Goal: Complete application form: Complete application form

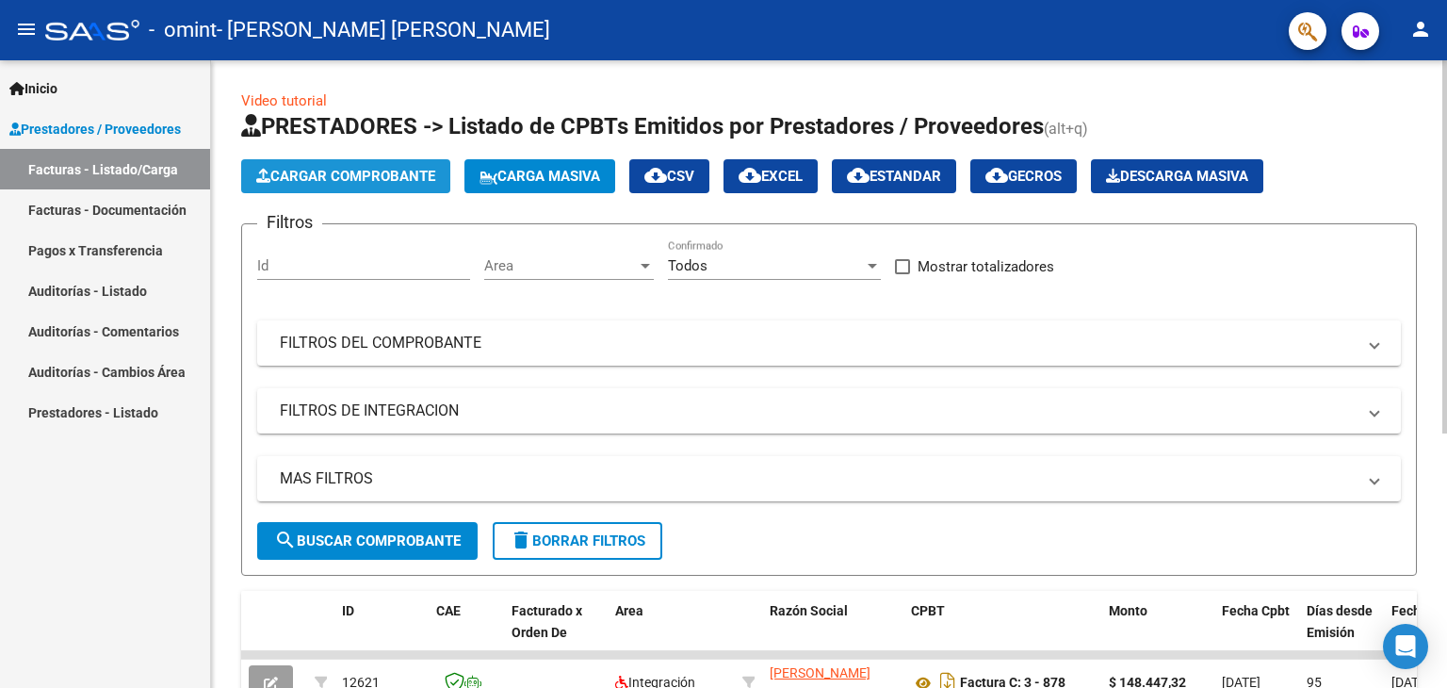
click at [388, 176] on span "Cargar Comprobante" at bounding box center [345, 176] width 179 height 17
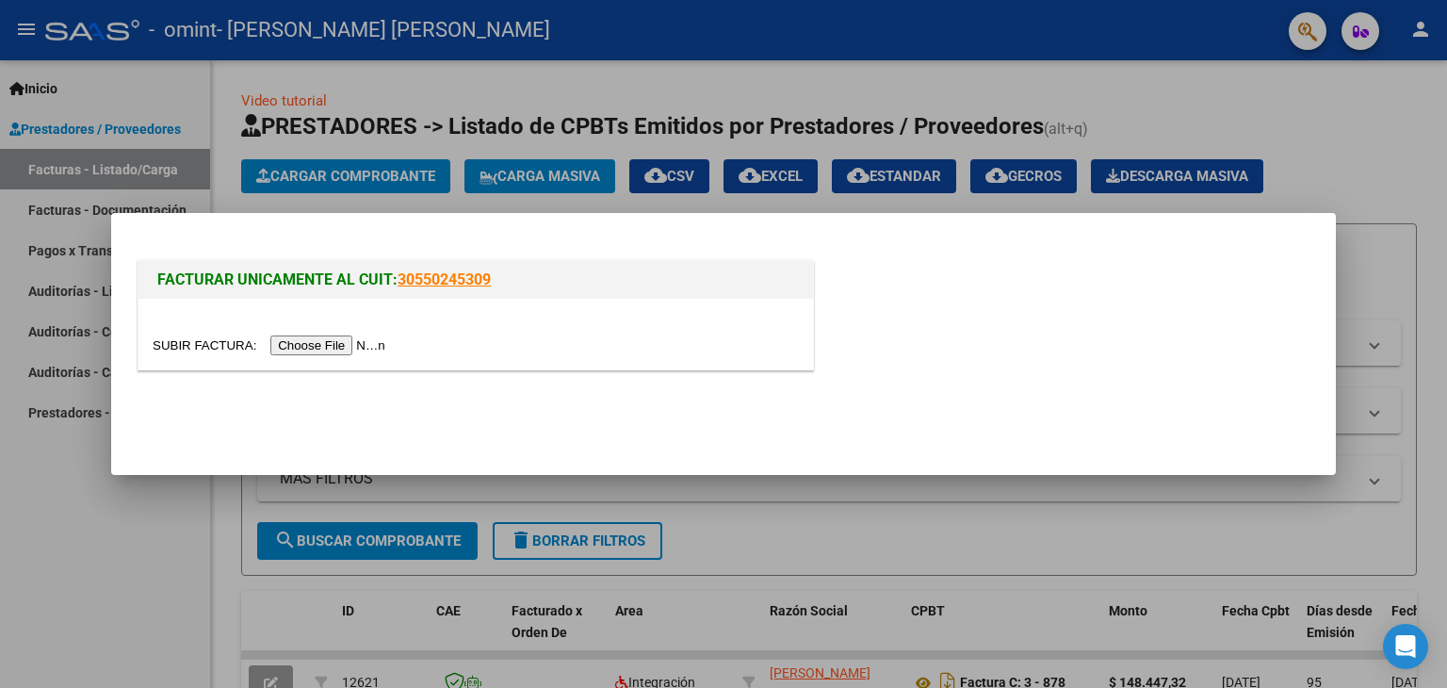
click at [344, 348] on input "file" at bounding box center [272, 345] width 238 height 20
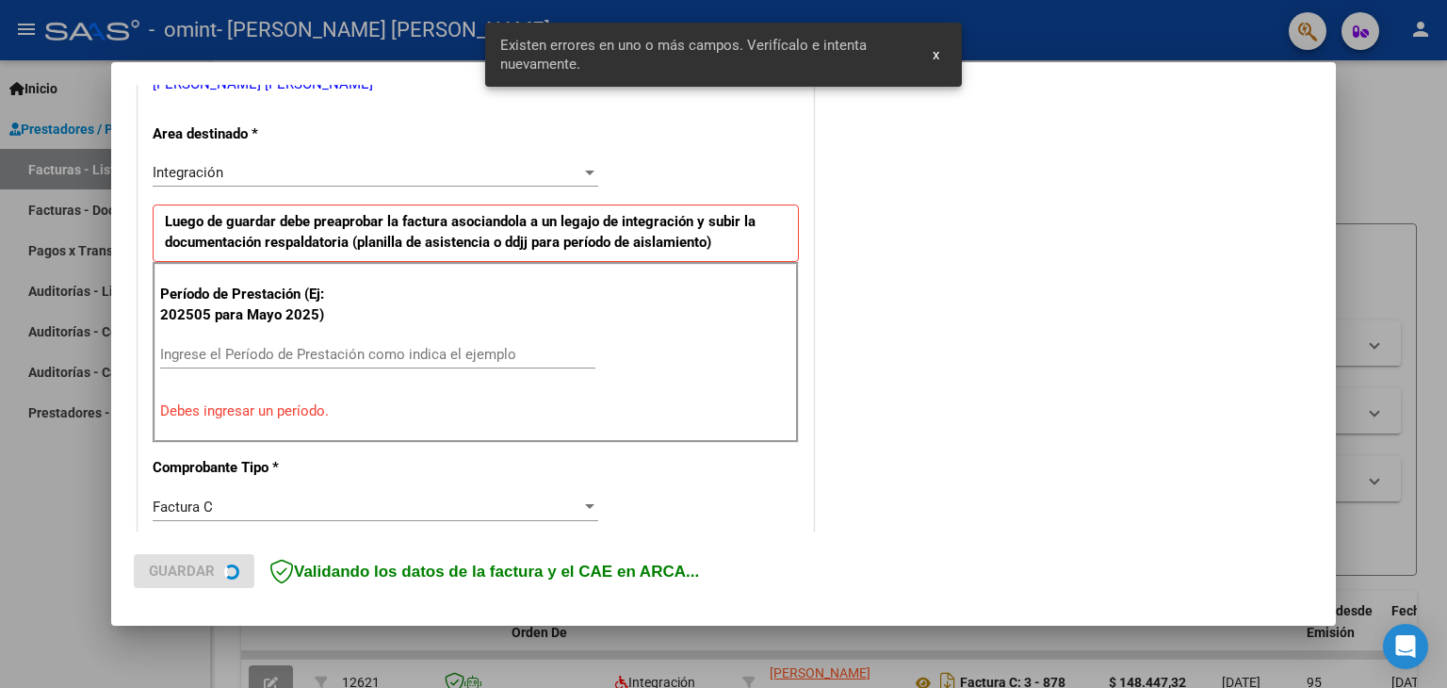
scroll to position [430, 0]
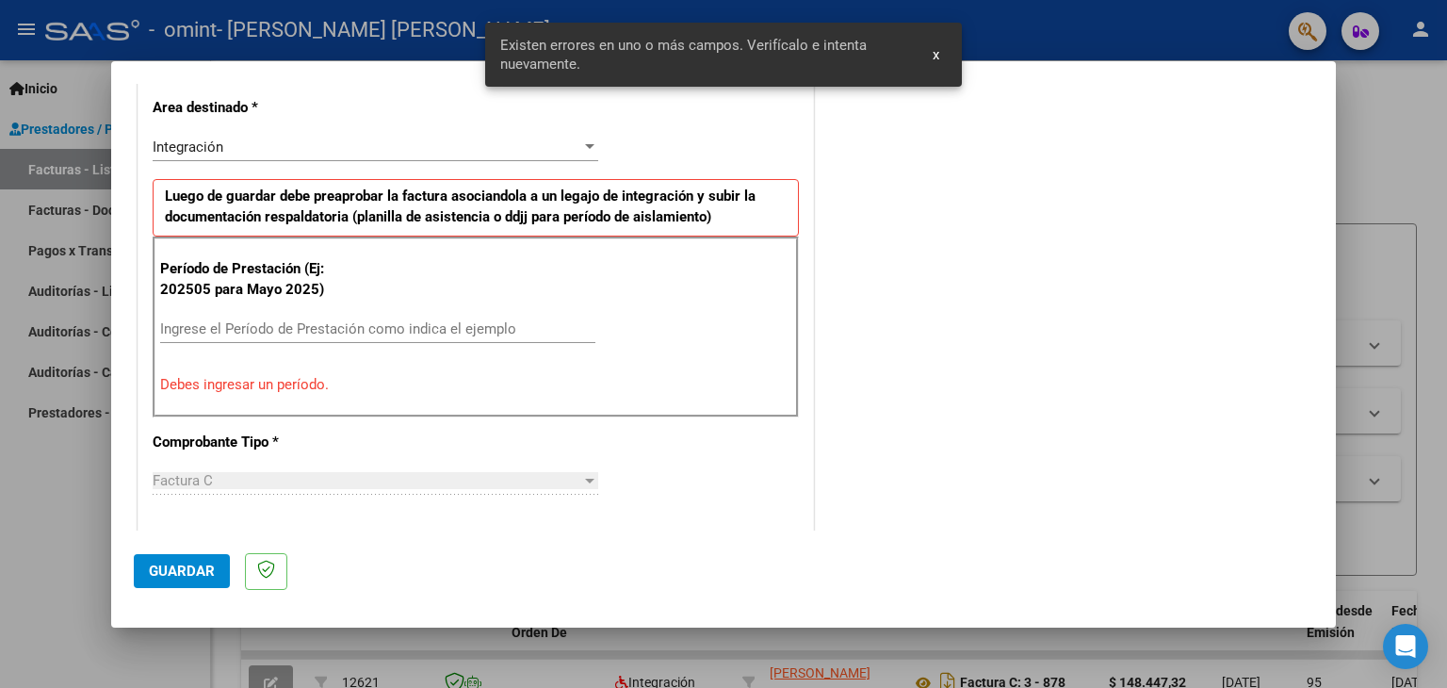
click at [398, 329] on input "Ingrese el Período de Prestación como indica el ejemplo" at bounding box center [377, 328] width 435 height 17
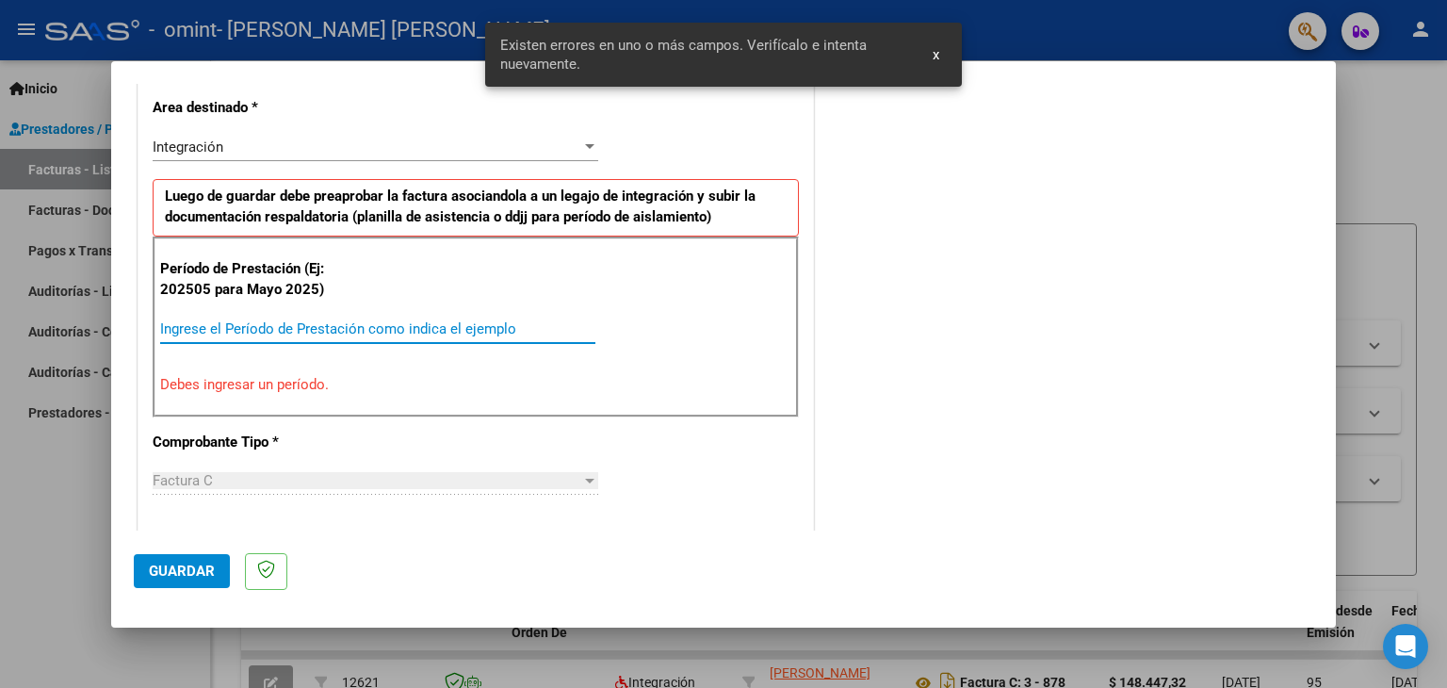
click at [944, 53] on button "x" at bounding box center [935, 55] width 37 height 34
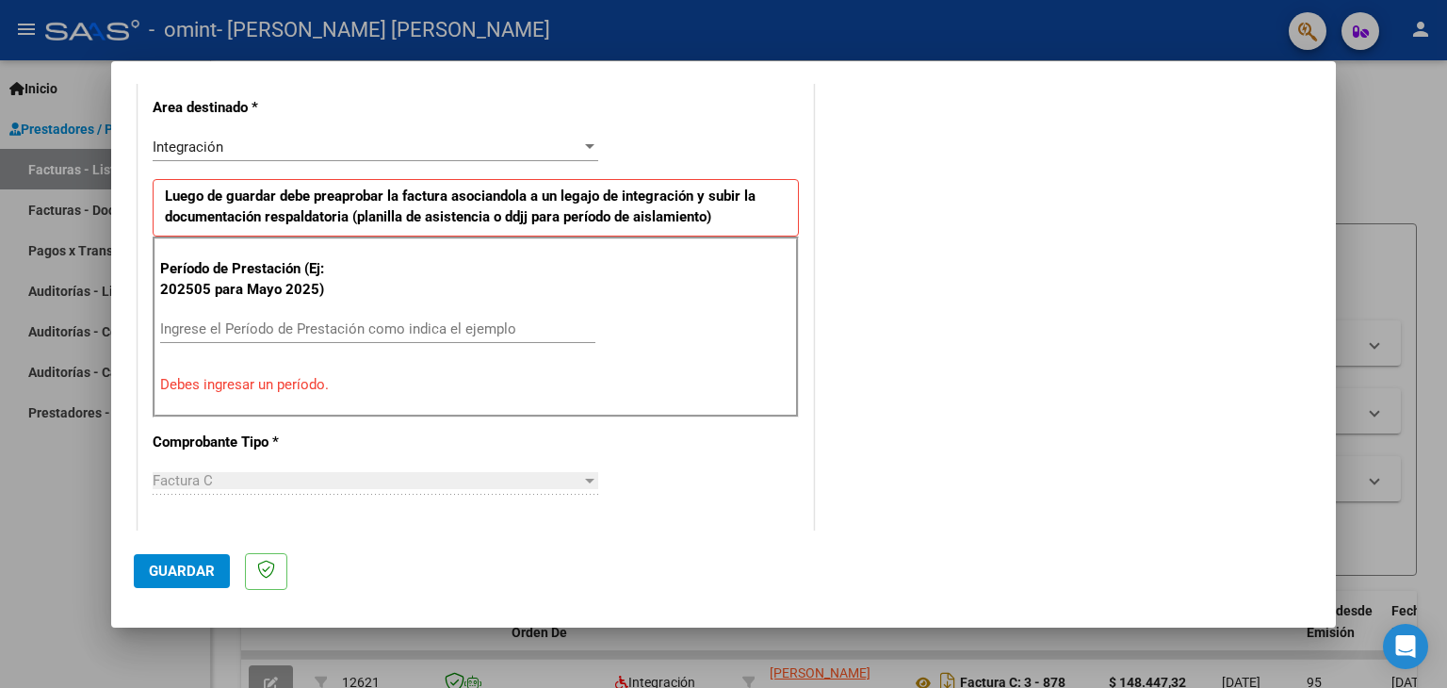
click at [461, 315] on div "Ingrese el Período de Prestación como indica el ejemplo" at bounding box center [377, 329] width 435 height 28
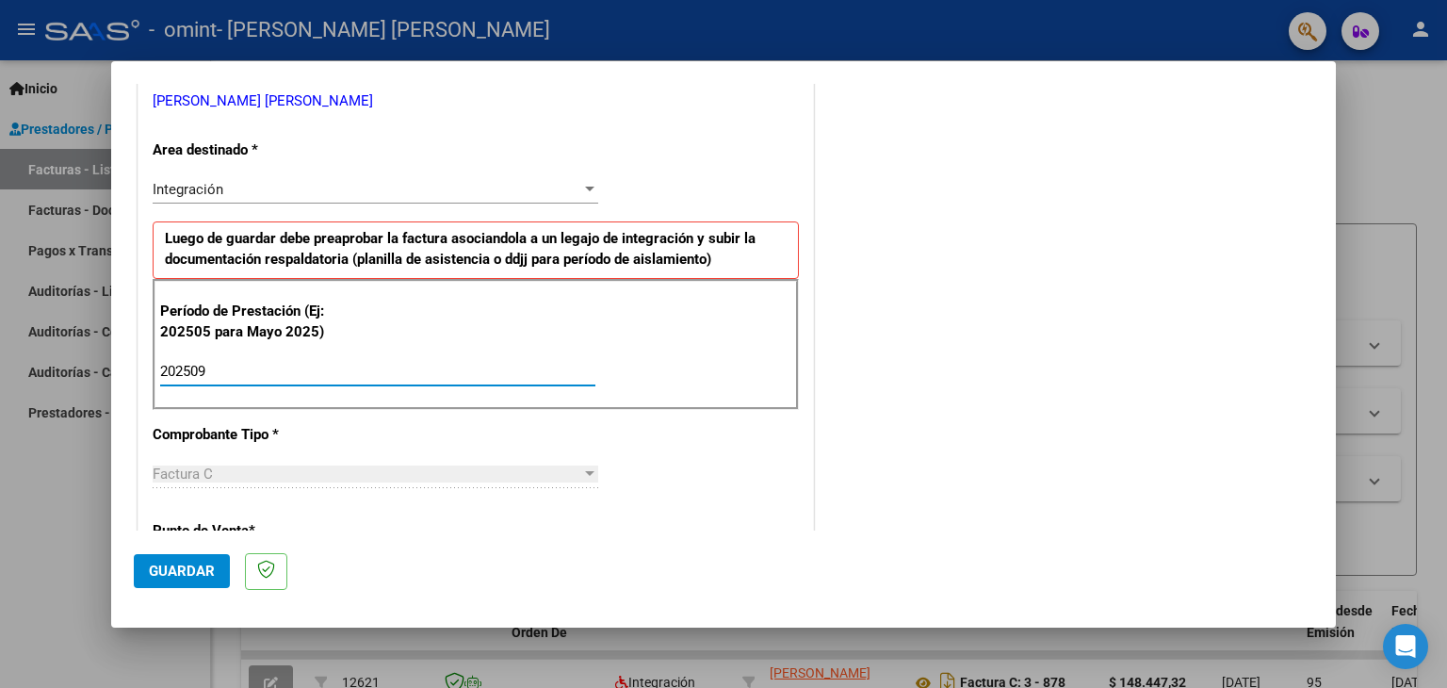
scroll to position [242, 0]
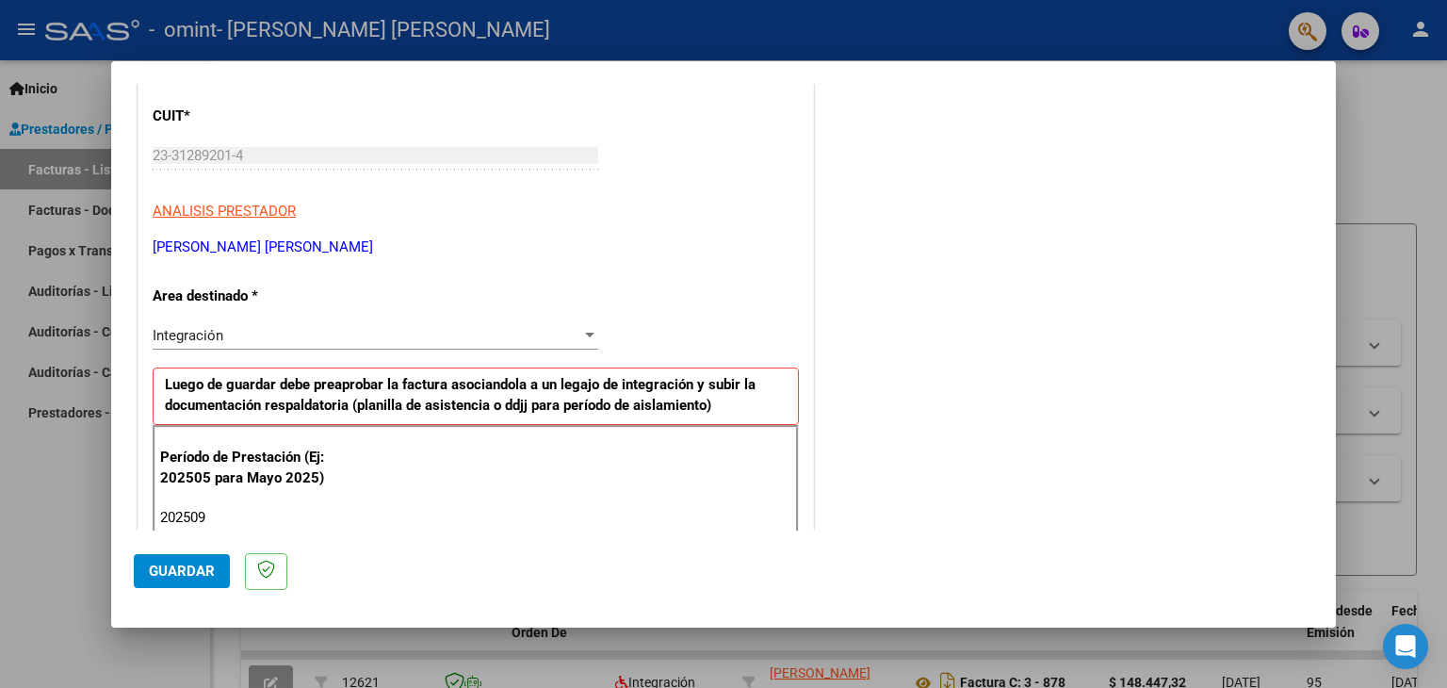
type input "202509"
click at [787, 244] on p "[PERSON_NAME] [PERSON_NAME]" at bounding box center [476, 247] width 646 height 22
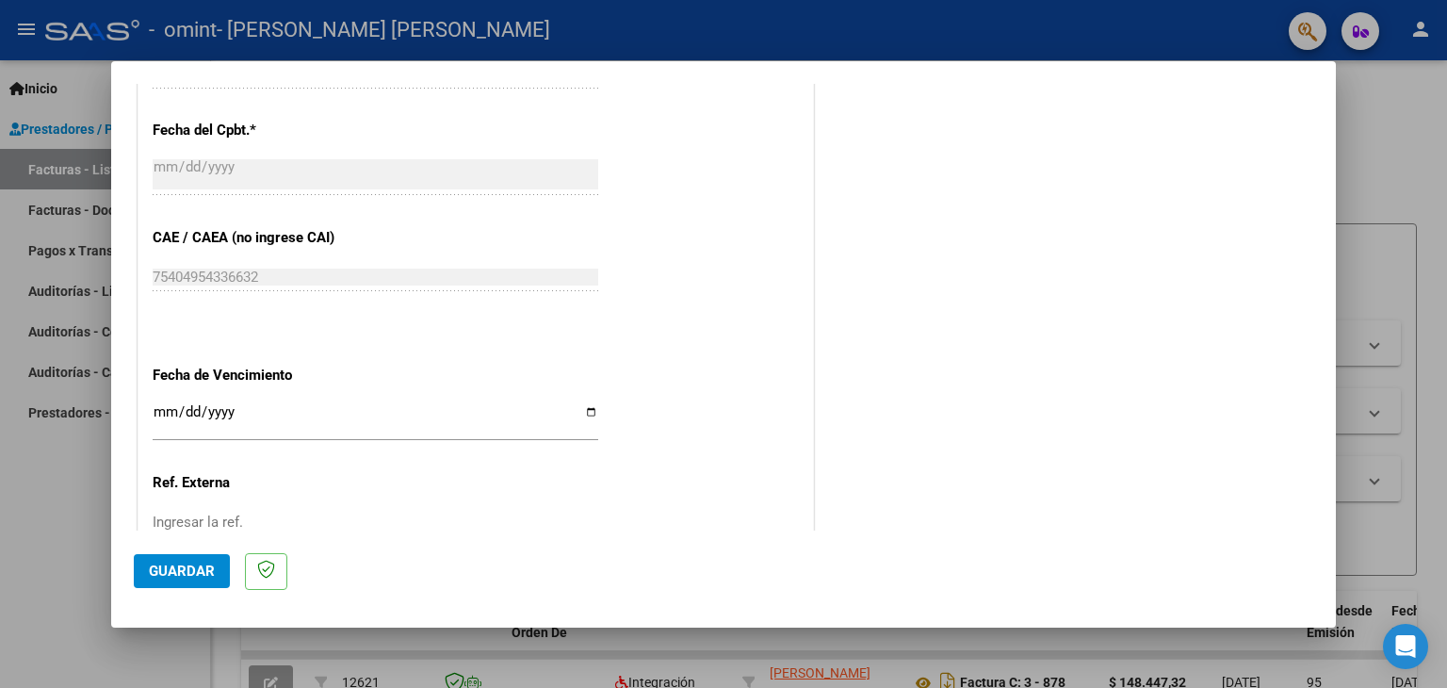
scroll to position [1090, 0]
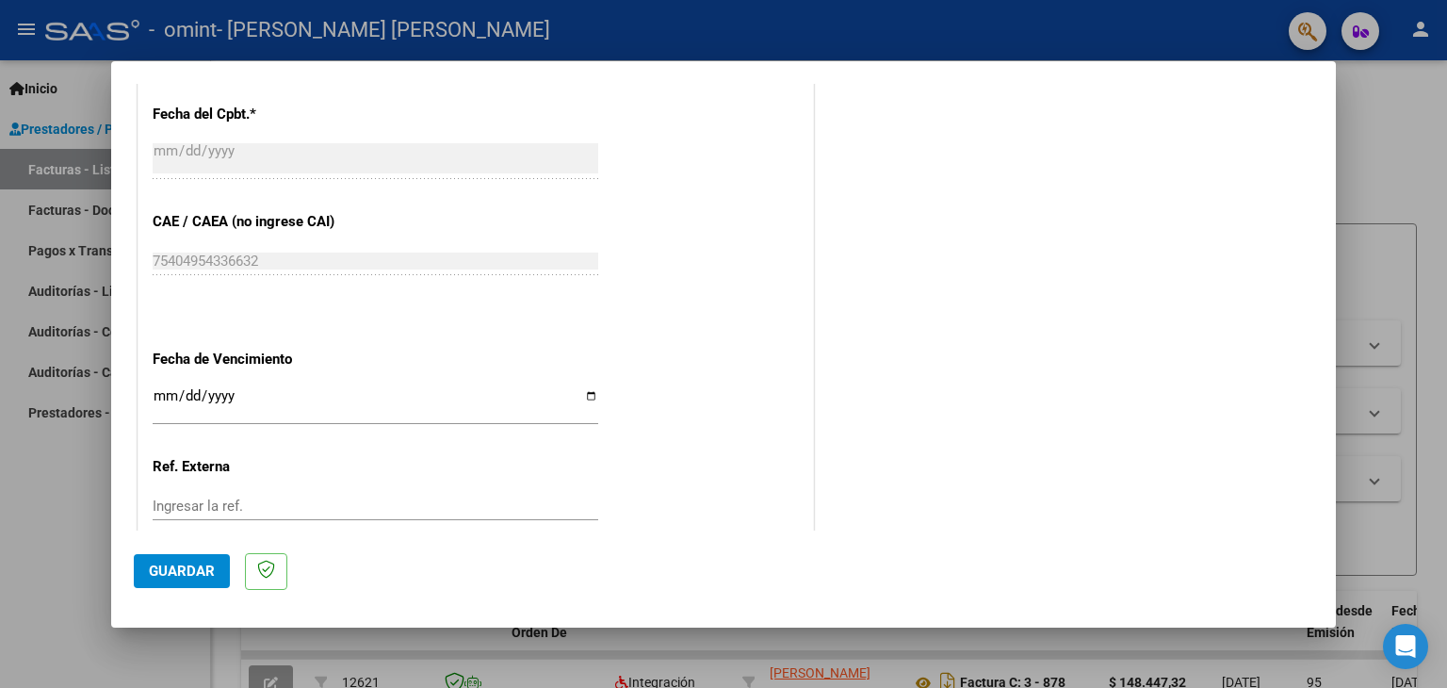
click at [579, 396] on input "Ingresar la fecha" at bounding box center [375, 403] width 445 height 30
click at [588, 397] on input "[DATE]" at bounding box center [375, 403] width 445 height 30
type input "[DATE]"
click at [420, 499] on input "Ingresar la ref." at bounding box center [375, 505] width 445 height 17
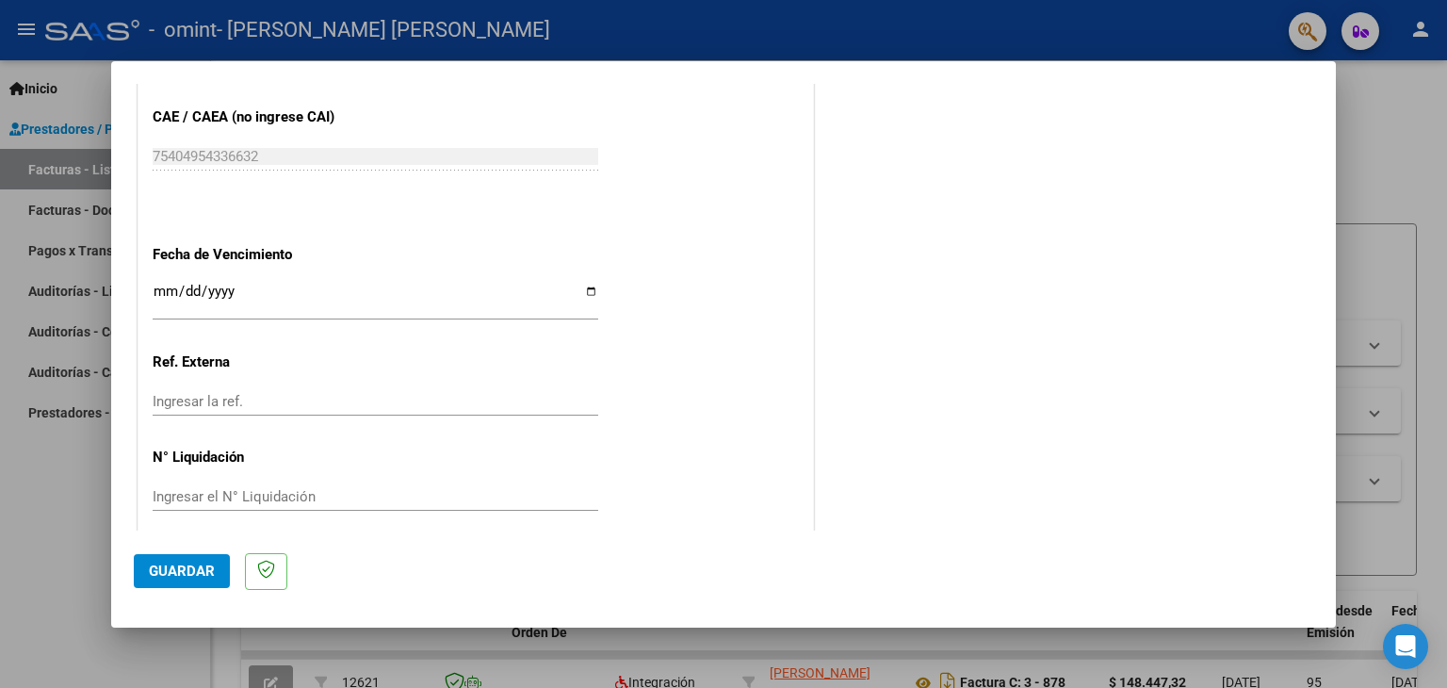
scroll to position [1208, 0]
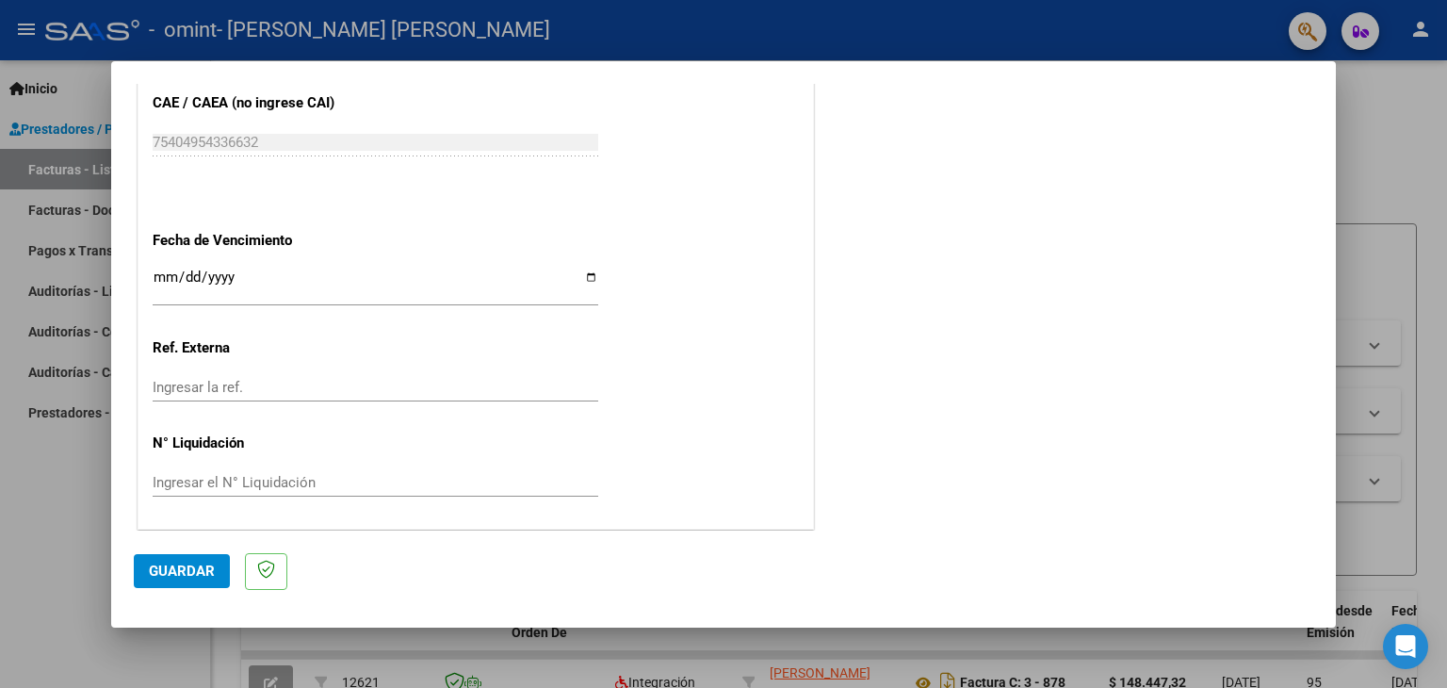
click at [181, 563] on span "Guardar" at bounding box center [182, 570] width 66 height 17
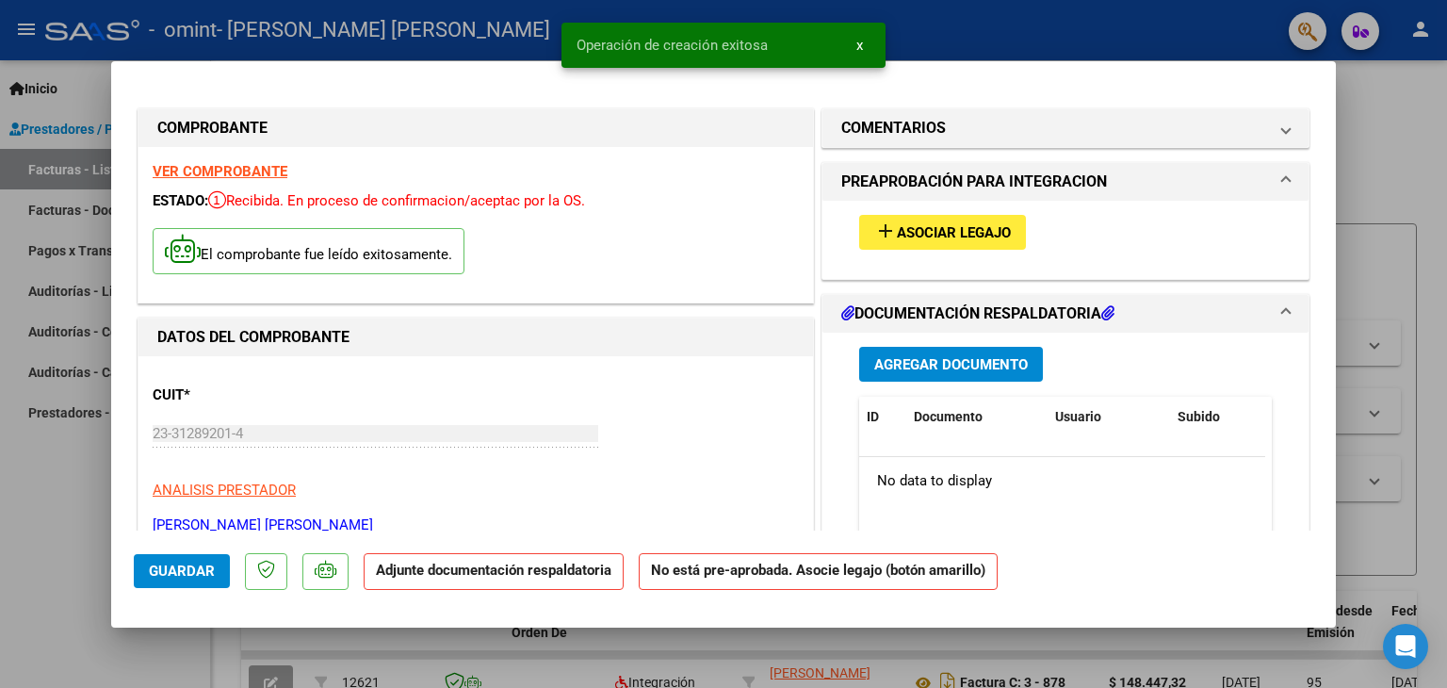
click at [906, 244] on button "add Asociar Legajo" at bounding box center [942, 232] width 167 height 35
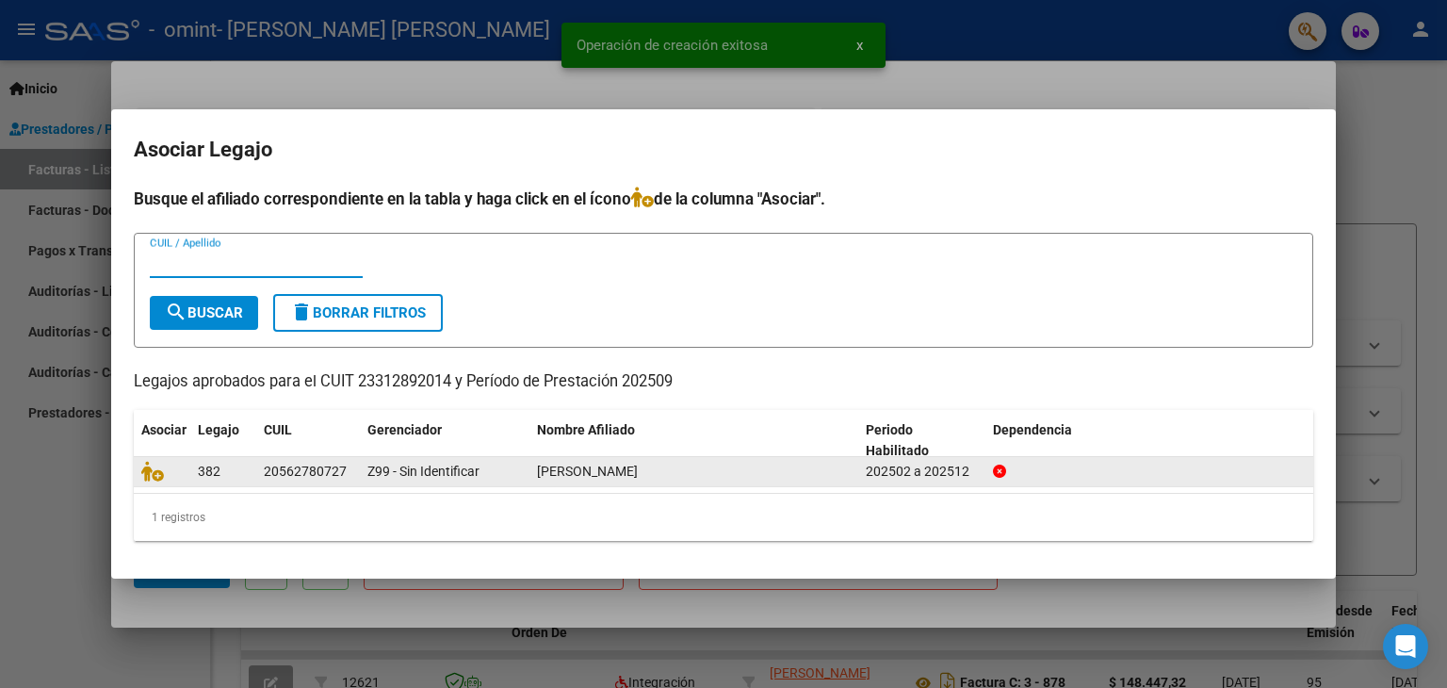
click at [602, 471] on span "[PERSON_NAME]" at bounding box center [587, 470] width 101 height 15
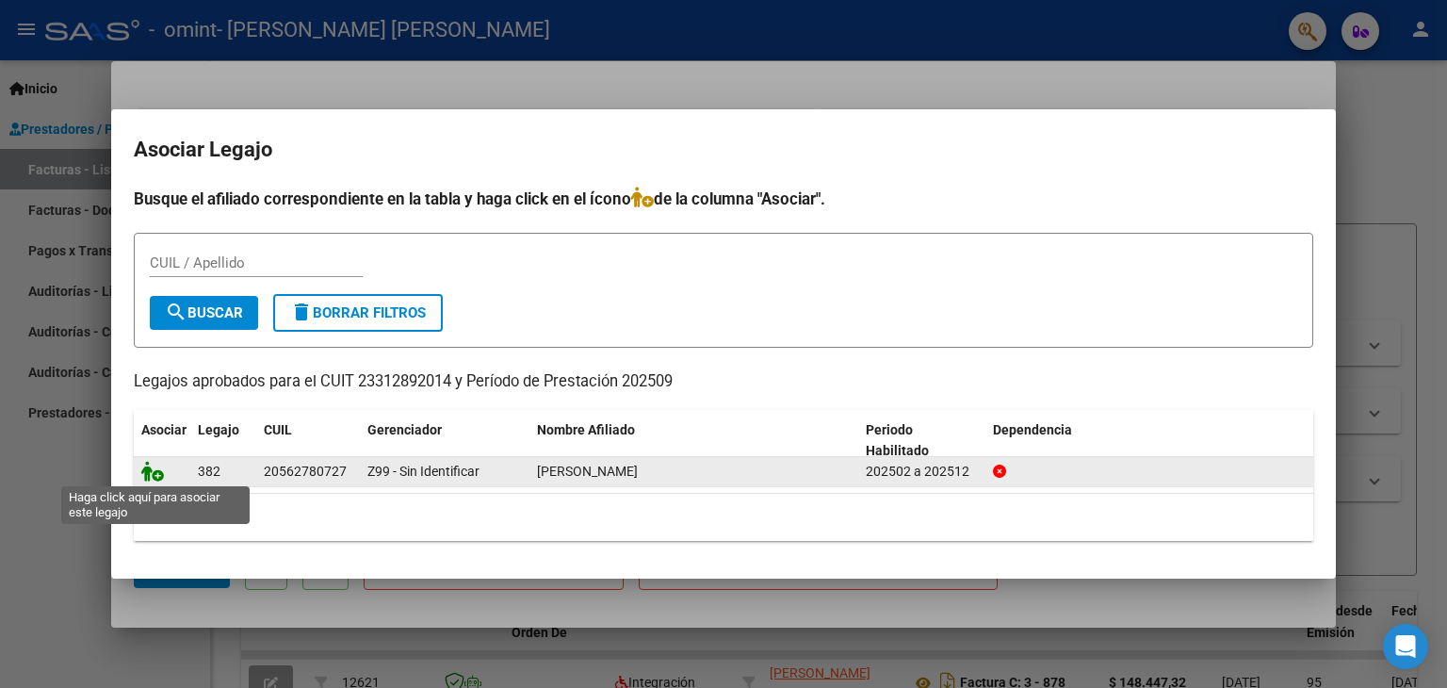
click at [154, 475] on icon at bounding box center [152, 471] width 23 height 21
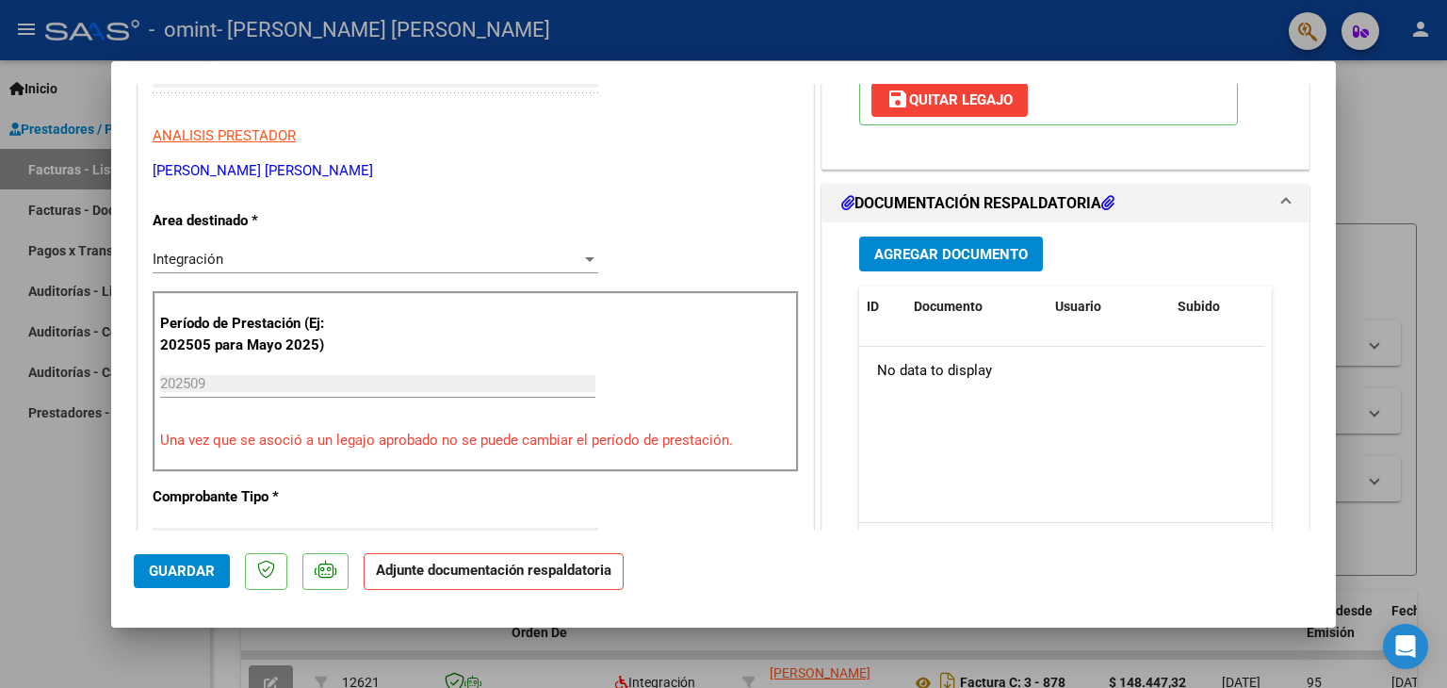
scroll to position [377, 0]
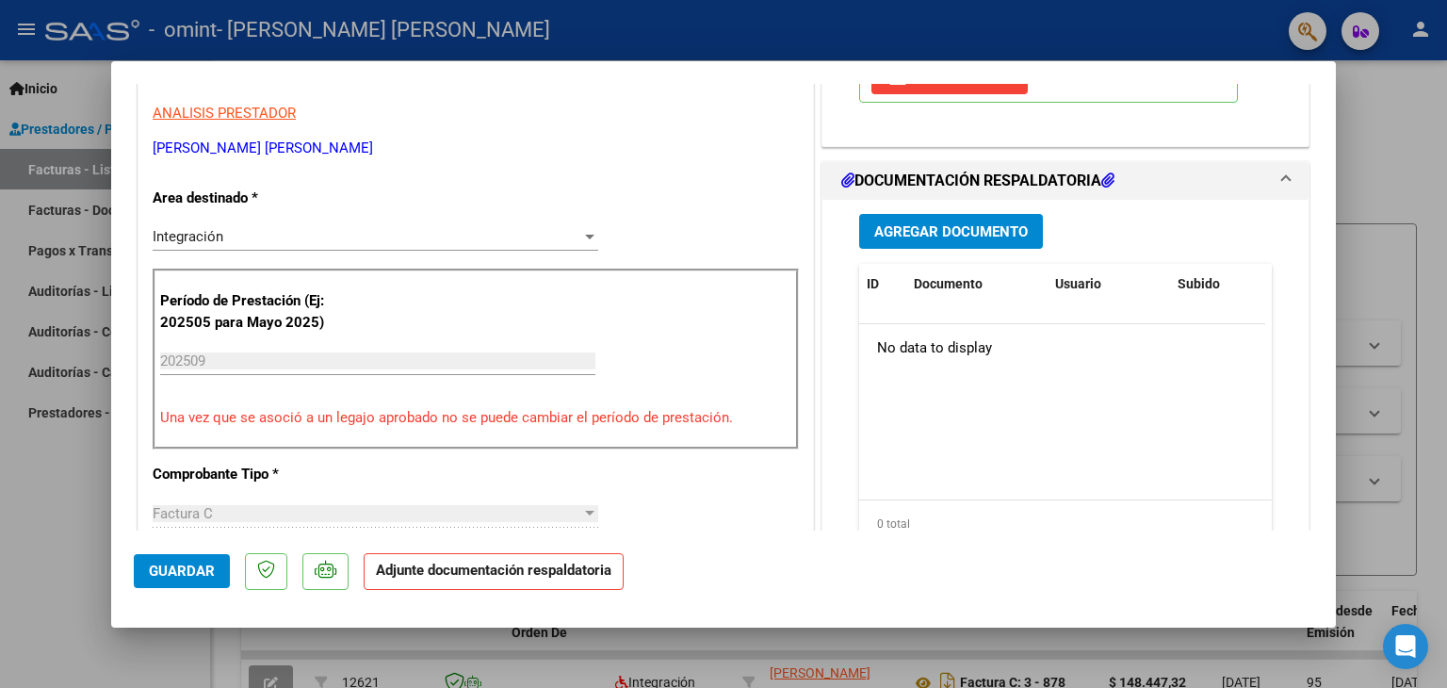
click at [934, 231] on span "Agregar Documento" at bounding box center [951, 231] width 154 height 17
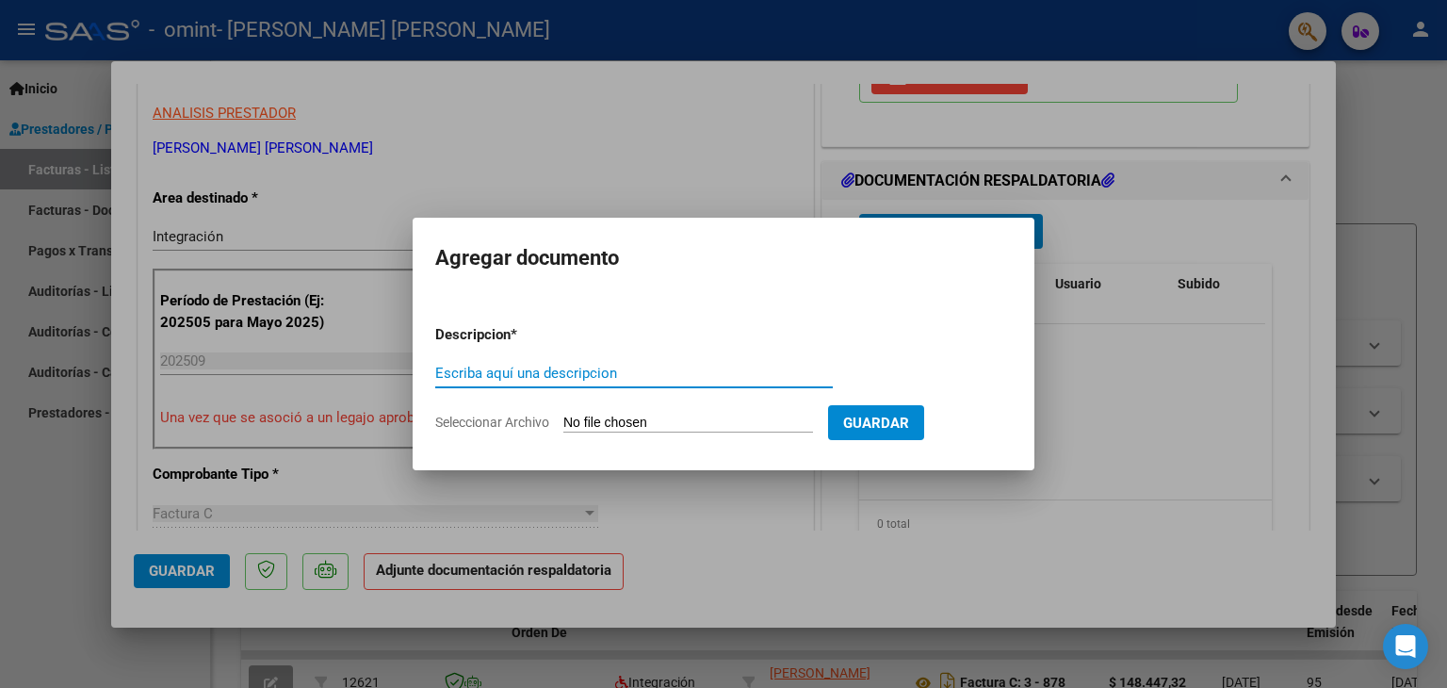
click at [695, 386] on div "Escriba aquí una descripcion" at bounding box center [633, 373] width 397 height 28
type input "PLANILLA DE ASISTENCIA"
click at [702, 406] on form "Descripcion * PLANILLA DE ASISTENCIA Escriba aquí una descripcion Seleccionar A…" at bounding box center [723, 379] width 576 height 138
click at [708, 419] on input "Seleccionar Archivo" at bounding box center [688, 423] width 250 height 18
type input "C:\fakepath\PLANILLA DE ASISTENCIA SEPTIEMBRE 2025 - [PERSON_NAME].pdf"
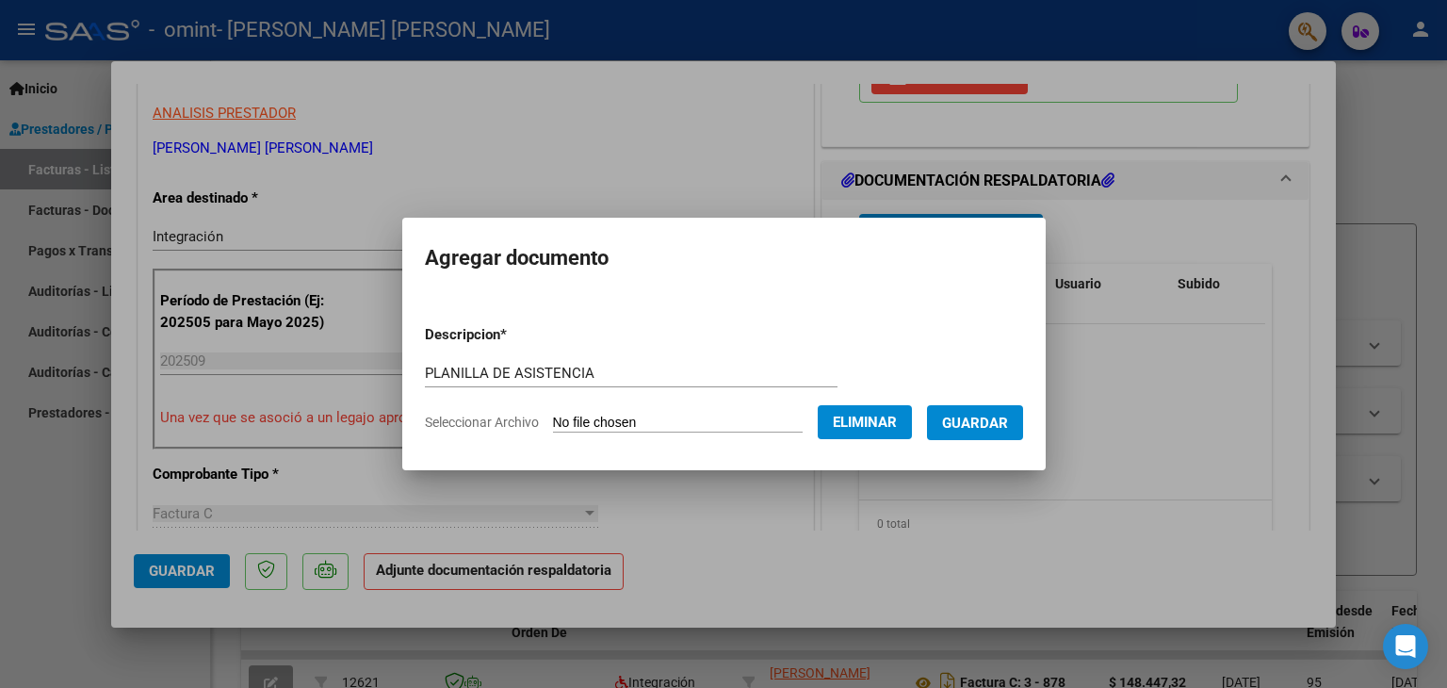
click at [1001, 425] on span "Guardar" at bounding box center [975, 422] width 66 height 17
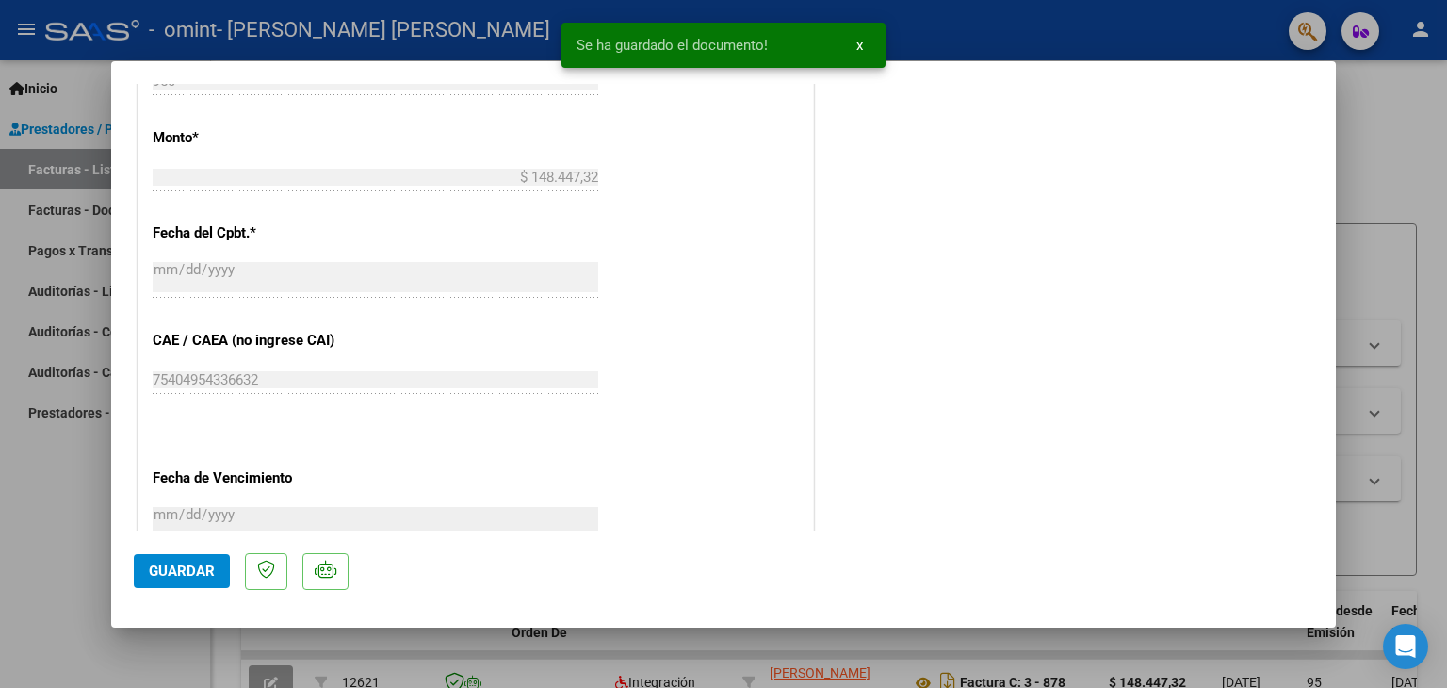
scroll to position [1237, 0]
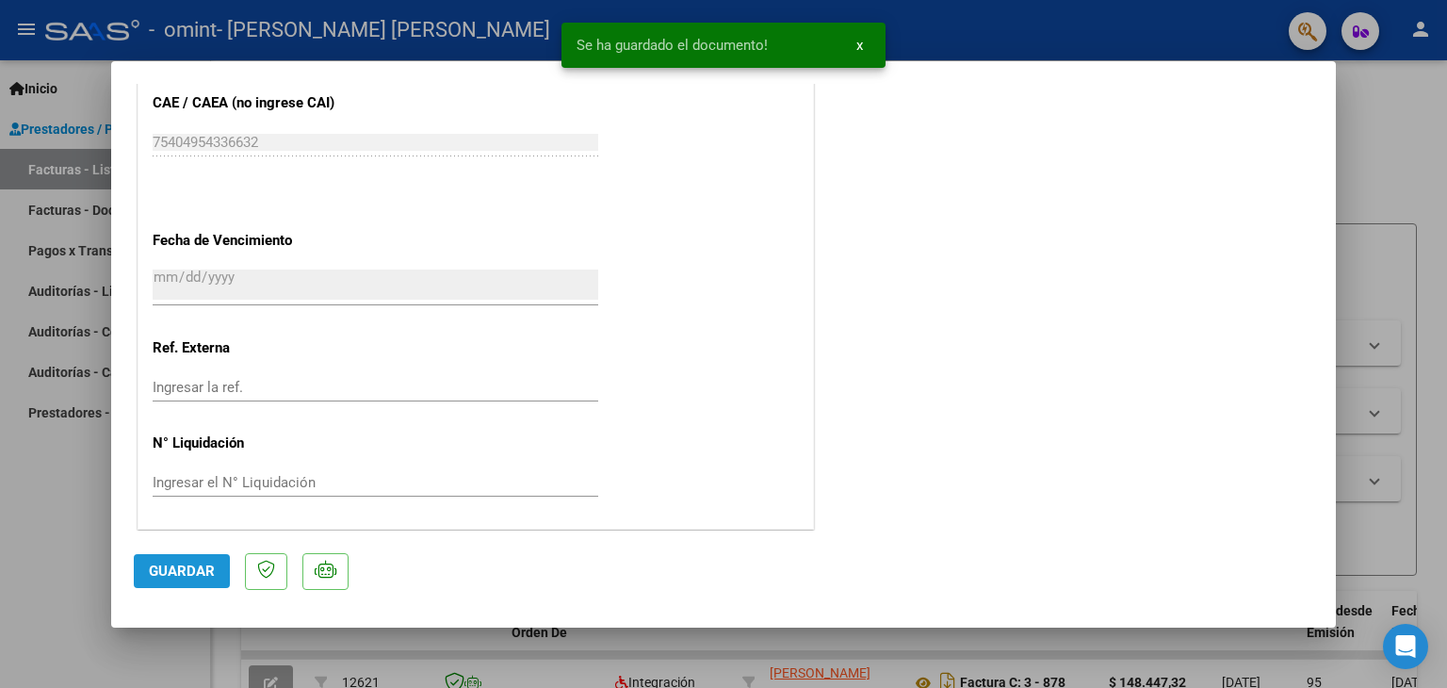
click at [187, 577] on span "Guardar" at bounding box center [182, 570] width 66 height 17
click at [159, 570] on span "Guardar" at bounding box center [182, 570] width 66 height 17
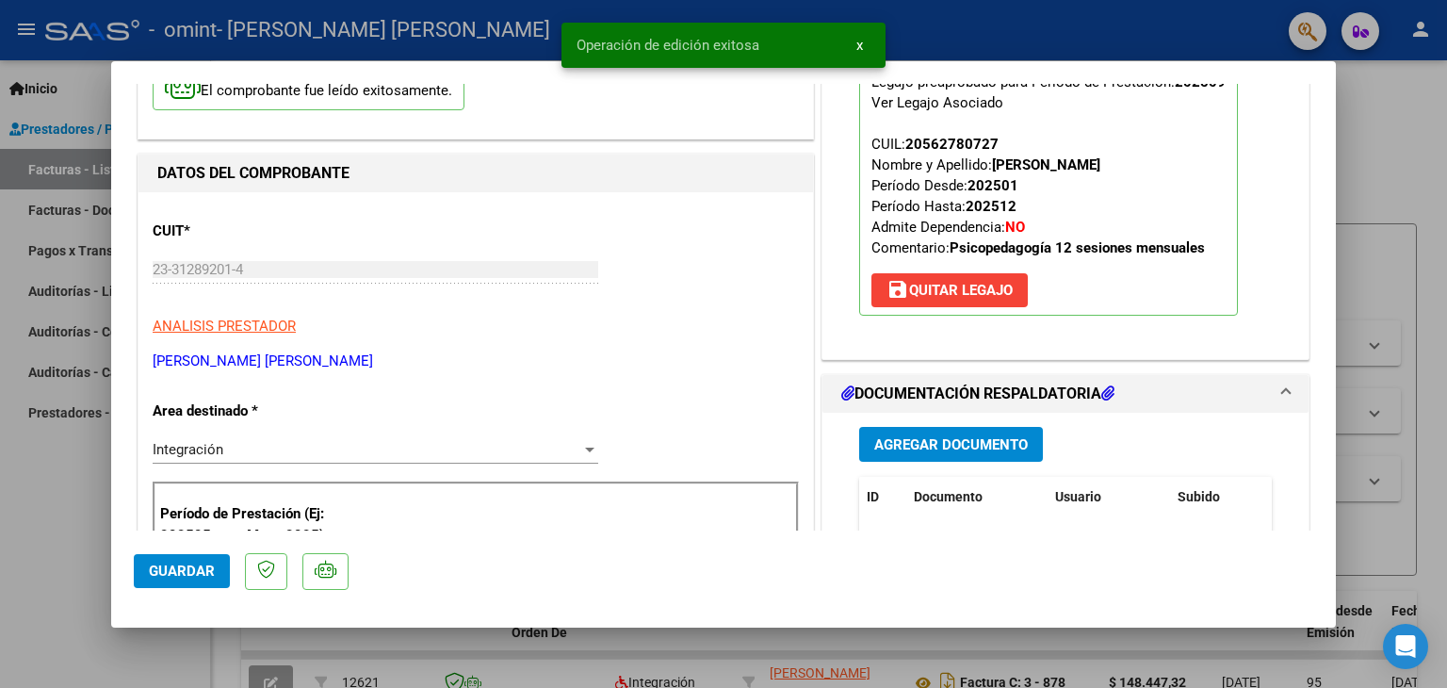
scroll to position [0, 0]
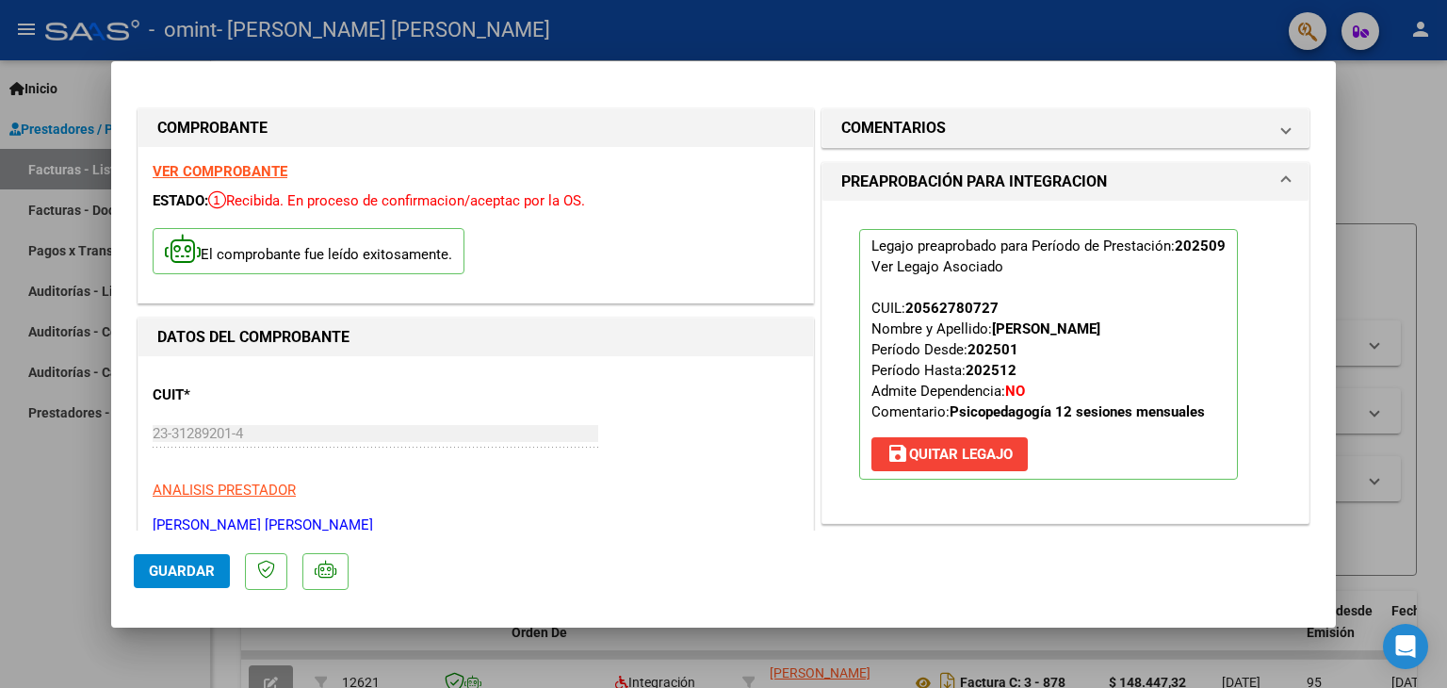
click at [863, 43] on div at bounding box center [723, 344] width 1447 height 688
type input "$ 0,00"
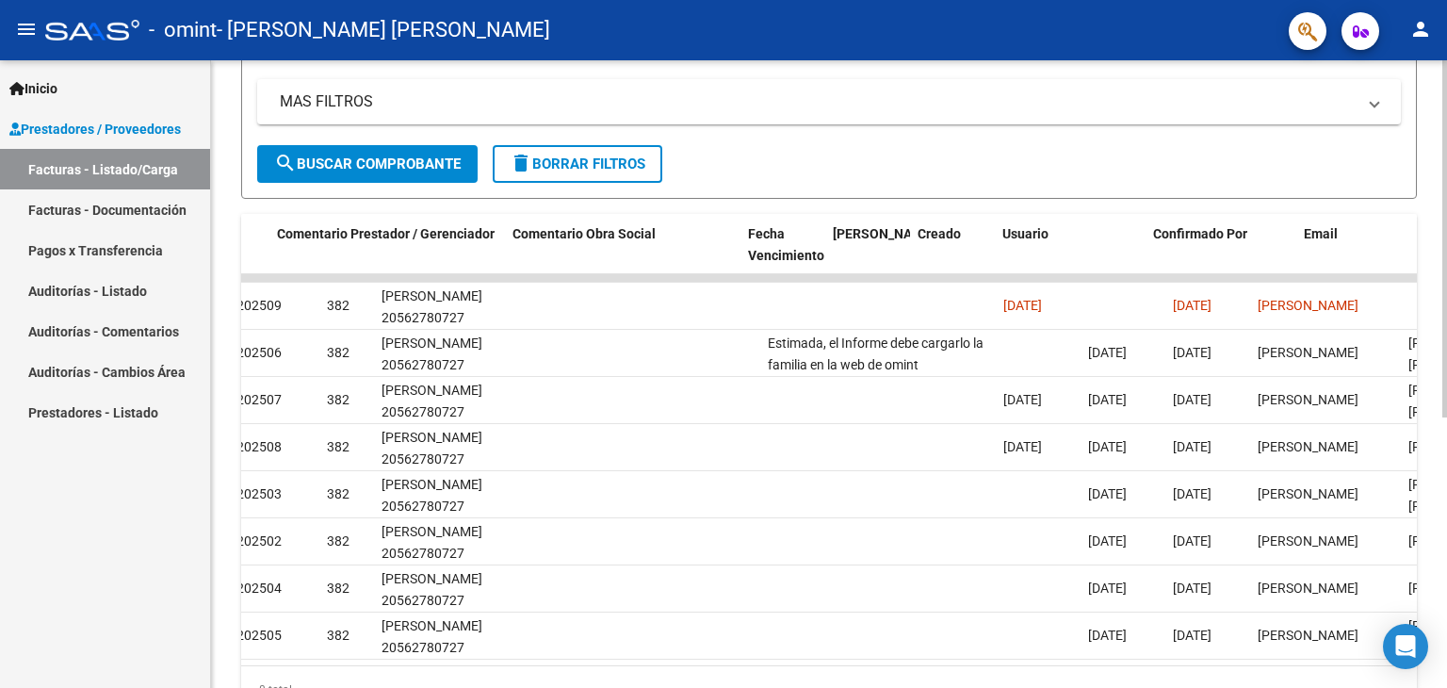
scroll to position [0, 2795]
